Goal: Information Seeking & Learning: Learn about a topic

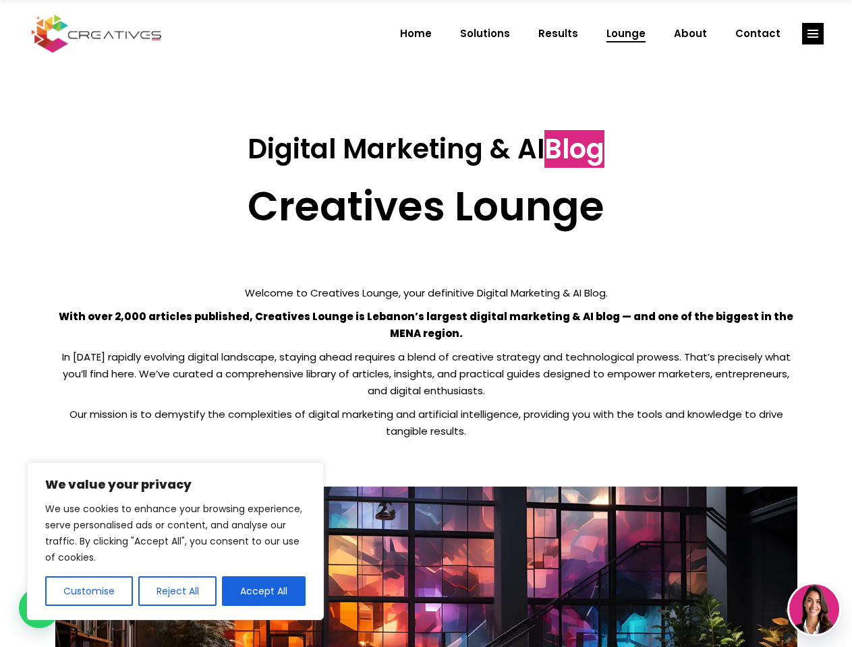
click at [426, 324] on p "With over 2,000 articles published, Creatives Lounge is Lebanon’s largest digit…" at bounding box center [426, 325] width 742 height 34
click at [88, 591] on button "Customise" at bounding box center [89, 592] width 88 height 30
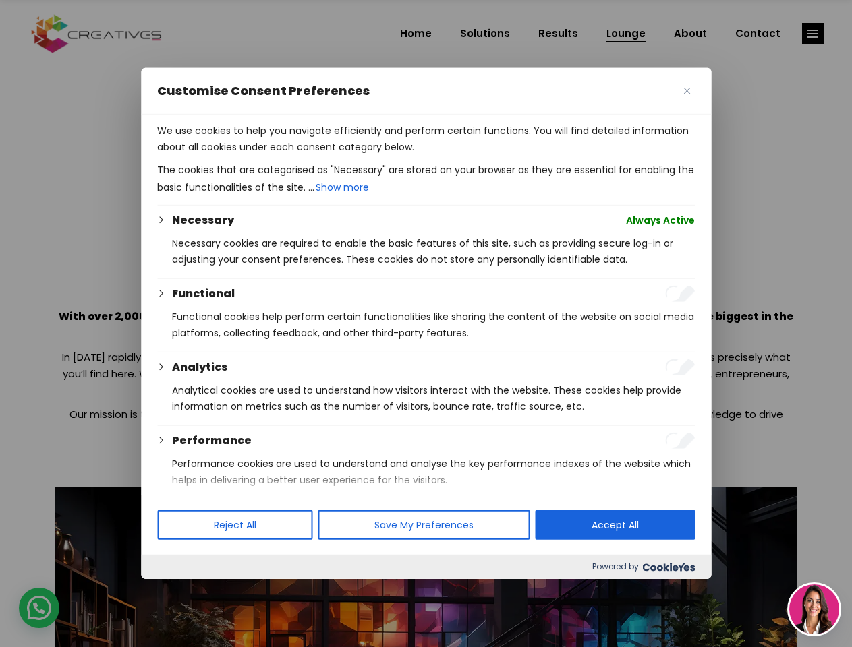
click at [177, 591] on div at bounding box center [426, 323] width 852 height 647
click at [264, 155] on p "We use cookies to help you navigate efficiently and perform certain functions. …" at bounding box center [426, 139] width 538 height 32
click at [813, 34] on div at bounding box center [426, 323] width 852 height 647
click at [814, 610] on img at bounding box center [814, 610] width 50 height 50
